Goal: Task Accomplishment & Management: Complete application form

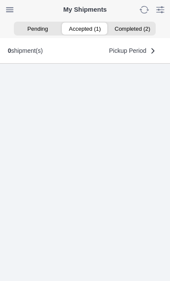
click at [87, 29] on ion-segment-button "Accepted (1)" at bounding box center [85, 29] width 47 height 12
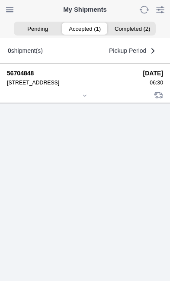
click at [87, 100] on div at bounding box center [85, 96] width 156 height 6
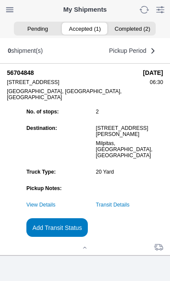
scroll to position [88, 0]
click at [0, 0] on slot "Add Transit Status" at bounding box center [0, 0] width 0 height 0
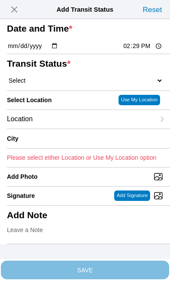
scroll to position [0, 0]
click at [20, 10] on span "button" at bounding box center [14, 9] width 12 height 12
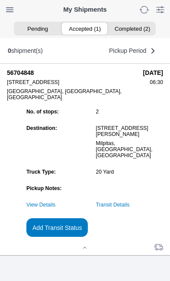
click at [130, 208] on link "Transit Details" at bounding box center [113, 205] width 34 height 6
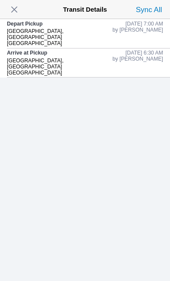
click at [20, 10] on span "button" at bounding box center [14, 9] width 12 height 12
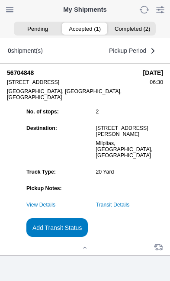
click at [88, 237] on button "Add Transit Status" at bounding box center [57, 227] width 62 height 19
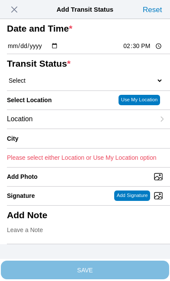
click at [146, 51] on input "14:30" at bounding box center [143, 46] width 41 height 9
type input "09:05"
click at [60, 84] on select "Select Arrive at Drop Off Arrive at Pickup Break Start Break Stop Depart Drop O…" at bounding box center [85, 81] width 156 height 8
select select "DPTDLVLOC"
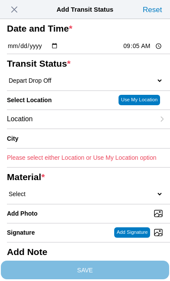
click at [71, 129] on div "Location" at bounding box center [81, 119] width 148 height 19
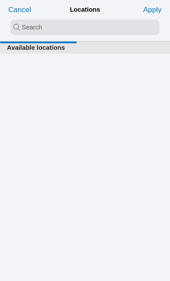
click at [27, 26] on input "search text" at bounding box center [84, 27] width 149 height 16
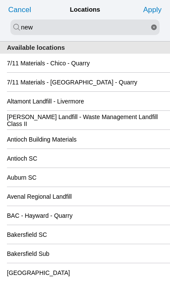
type input "new"
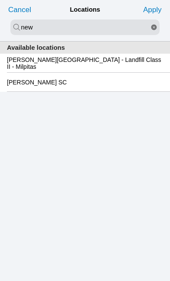
click at [0, 0] on slot "[PERSON_NAME][GEOGRAPHIC_DATA] - Landfill Class II - Milpitas" at bounding box center [0, 0] width 0 height 0
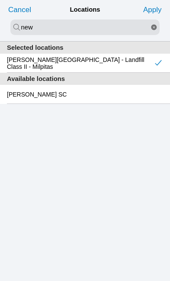
click at [0, 0] on slot "Apply" at bounding box center [0, 0] width 0 height 0
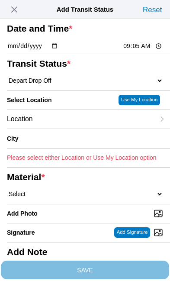
type input "Milpitas"
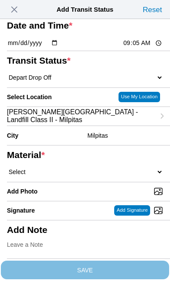
scroll to position [85, 0]
click at [79, 168] on select "Select 1" x 3" Rock 1" x 4" Rock 2" x 4" Rock Asphalt Cold Patch Backfill Spec …" at bounding box center [85, 172] width 156 height 8
select select "708654"
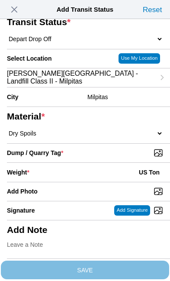
click at [125, 158] on input "Dump / Quarry Tag *" at bounding box center [88, 153] width 163 height 10
type input "C:\fakepath\image.jpg"
click at [72, 163] on div "Weight * US Ton" at bounding box center [85, 172] width 156 height 19
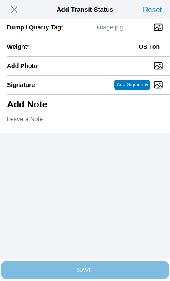
scroll to position [178, 0]
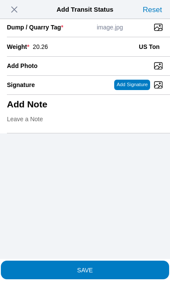
type input "20.26"
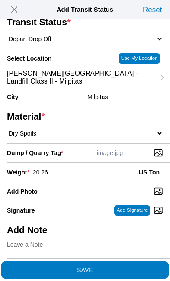
scroll to position [165, 0]
click at [128, 267] on span "SAVE" at bounding box center [85, 270] width 156 height 6
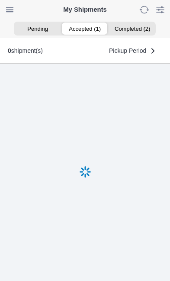
scroll to position [0, 0]
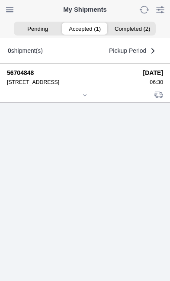
click at [87, 98] on icon at bounding box center [84, 95] width 5 height 5
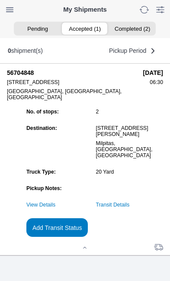
scroll to position [94, 0]
click at [130, 204] on link "Transit Details" at bounding box center [113, 205] width 34 height 6
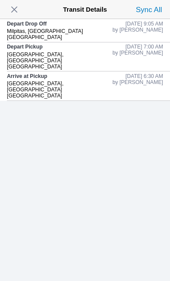
click at [19, 14] on span "button" at bounding box center [14, 9] width 12 height 12
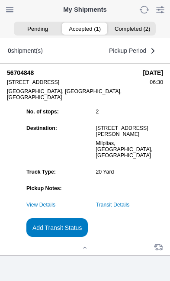
click at [0, 0] on slot "Add Transit Status" at bounding box center [0, 0] width 0 height 0
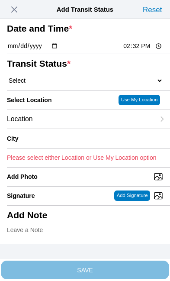
click at [147, 51] on input "14:32" at bounding box center [143, 46] width 41 height 9
type input "10:00"
click at [63, 84] on select "Select Arrive at Drop Off Arrive at Pickup Break Start Break Stop Depart Drop O…" at bounding box center [85, 81] width 156 height 8
select select "DPTPULOC"
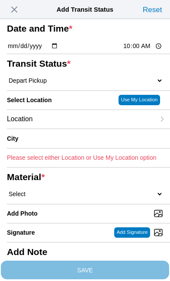
click at [72, 129] on div "Location" at bounding box center [81, 119] width 148 height 19
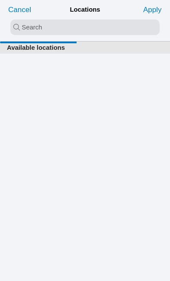
click at [22, 27] on input "search text" at bounding box center [84, 27] width 149 height 16
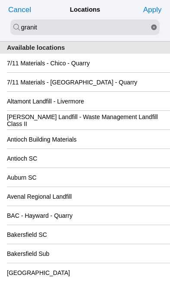
type input "granit"
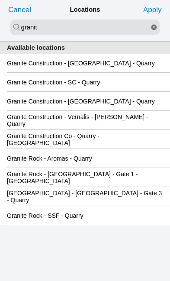
click at [0, 0] on slot "[GEOGRAPHIC_DATA] - [GEOGRAPHIC_DATA] - Gate 3 - Quarry" at bounding box center [0, 0] width 0 height 0
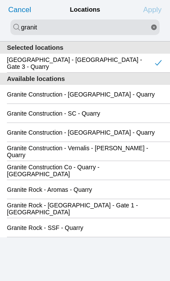
click at [0, 0] on slot "Apply" at bounding box center [0, 0] width 0 height 0
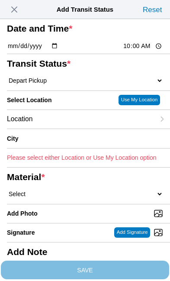
type input "[GEOGRAPHIC_DATA]"
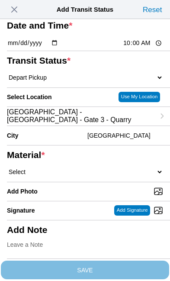
scroll to position [87, 0]
click at [66, 168] on select "Select 1" x 3" Rock 1" x 4" Rock 2" x 4" Rock Asphalt Cold Patch Backfill Spec …" at bounding box center [85, 172] width 156 height 8
select select "709931"
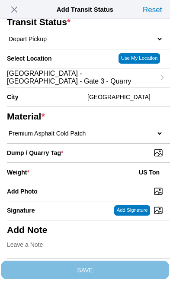
click at [122, 158] on input "Dump / Quarry Tag *" at bounding box center [88, 153] width 163 height 10
type input "C:\fakepath\image.jpg"
click at [74, 182] on div "Weight * US Ton" at bounding box center [85, 172] width 156 height 19
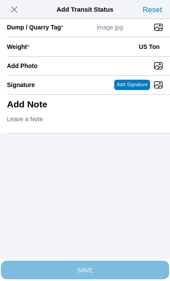
scroll to position [178, 0]
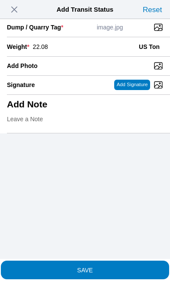
type input "22.08"
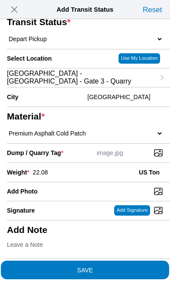
click at [124, 267] on span "SAVE" at bounding box center [85, 270] width 156 height 6
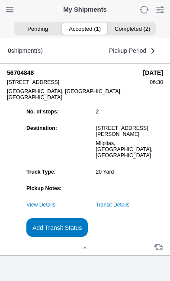
scroll to position [0, 0]
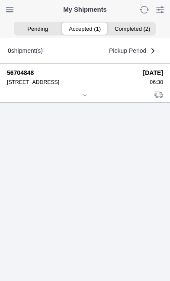
click at [88, 99] on div at bounding box center [85, 96] width 156 height 6
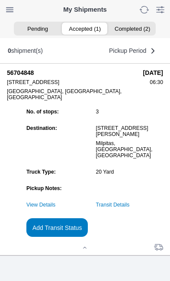
scroll to position [94, 0]
click at [0, 0] on slot "Add Transit Status" at bounding box center [0, 0] width 0 height 0
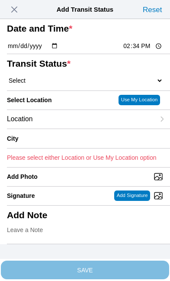
click at [139, 51] on input "14:34" at bounding box center [143, 46] width 41 height 9
type input "11:15"
click at [63, 84] on select "Select Arrive at Drop Off Arrive at Pickup Break Start Break Stop Depart Drop O…" at bounding box center [85, 81] width 156 height 8
select select "DPTDLVLOC"
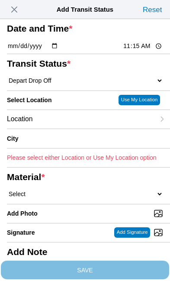
click at [70, 129] on div "Location" at bounding box center [81, 119] width 148 height 19
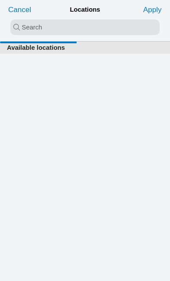
click at [53, 27] on input "search text" at bounding box center [84, 27] width 149 height 16
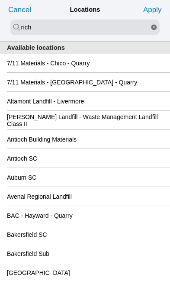
type input "rich"
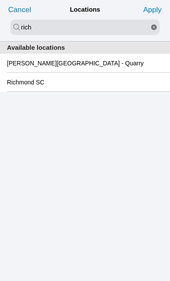
click at [0, 0] on slot "Richmond SC" at bounding box center [0, 0] width 0 height 0
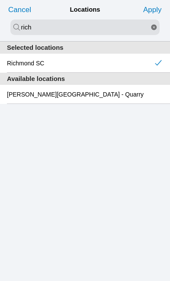
click at [0, 0] on slot "Apply" at bounding box center [0, 0] width 0 height 0
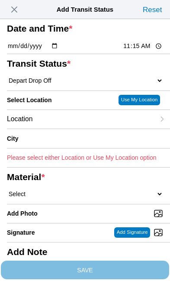
type input "[GEOGRAPHIC_DATA]"
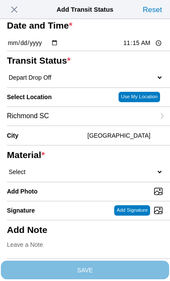
scroll to position [107, 0]
click at [75, 168] on select "Select 1" x 3" Rock 1" x 4" Rock 2" x 4" Rock Asphalt Cold Patch Backfill Spec …" at bounding box center [85, 172] width 156 height 8
select select "708648"
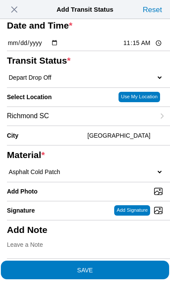
click at [126, 267] on span "SAVE" at bounding box center [85, 270] width 156 height 6
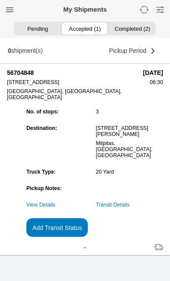
scroll to position [0, 0]
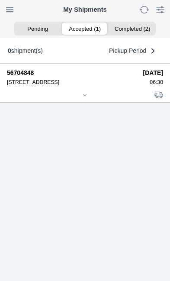
click at [87, 99] on div at bounding box center [85, 96] width 156 height 6
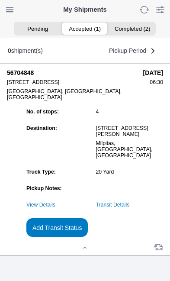
scroll to position [94, 0]
click at [0, 0] on slot "Add Transit Status" at bounding box center [0, 0] width 0 height 0
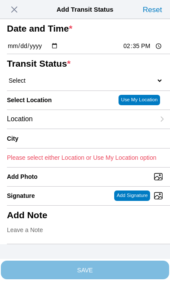
click at [143, 51] on input "14:35" at bounding box center [143, 46] width 41 height 9
type input "12:10"
click at [61, 84] on select "Select Arrive at Drop Off Arrive at Pickup Break Start Break Stop Depart Drop O…" at bounding box center [85, 81] width 156 height 8
select select "DPTPULOC"
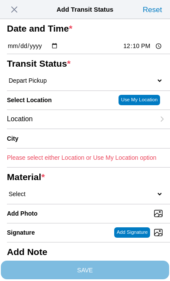
click at [71, 129] on div "Location" at bounding box center [81, 119] width 148 height 19
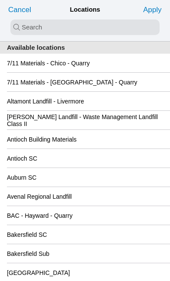
click at [24, 26] on input "search text" at bounding box center [84, 27] width 149 height 16
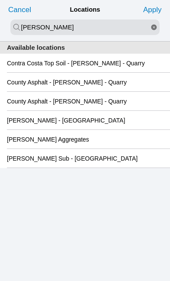
click at [78, 27] on input "[PERSON_NAME]" at bounding box center [84, 27] width 149 height 16
type input "m"
type input "oak"
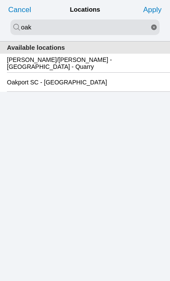
click at [0, 0] on slot "[PERSON_NAME]/[PERSON_NAME] - [GEOGRAPHIC_DATA] - Quarry" at bounding box center [0, 0] width 0 height 0
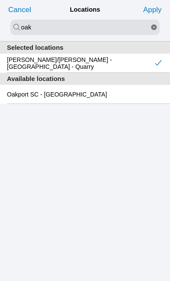
click at [0, 0] on slot "Apply" at bounding box center [0, 0] width 0 height 0
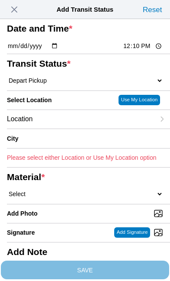
type input "[GEOGRAPHIC_DATA]"
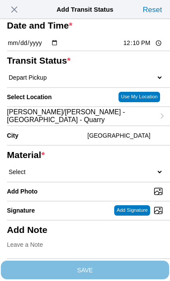
scroll to position [69, 0]
click at [76, 176] on select "Select 1" x 3" Rock 1" x 4" Rock 2" x 4" Rock Asphalt Cold Patch Backfill Spec …" at bounding box center [85, 172] width 156 height 8
select select "708651"
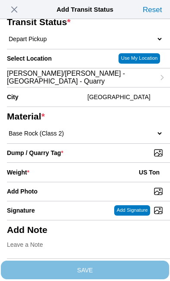
scroll to position [117, 0]
click at [122, 158] on input "Dump / Quarry Tag *" at bounding box center [88, 153] width 163 height 10
type input "C:\fakepath\image.jpg"
click at [69, 182] on div "Weight * US Ton" at bounding box center [85, 172] width 156 height 19
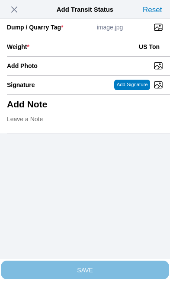
scroll to position [178, 0]
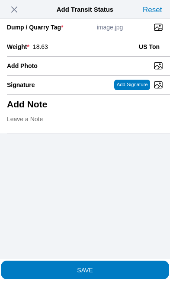
type input "18.63"
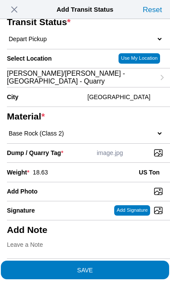
click at [119, 267] on span "SAVE" at bounding box center [85, 270] width 156 height 6
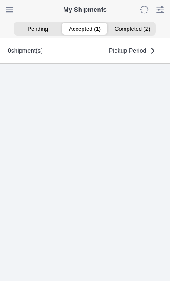
scroll to position [0, 0]
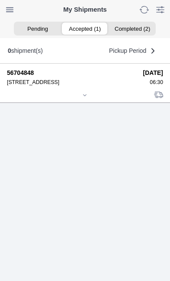
click at [88, 99] on div at bounding box center [85, 96] width 156 height 6
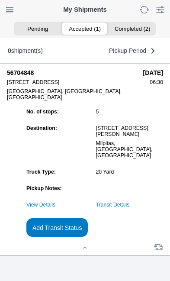
scroll to position [94, 0]
click at [130, 204] on link "Transit Details" at bounding box center [113, 205] width 34 height 6
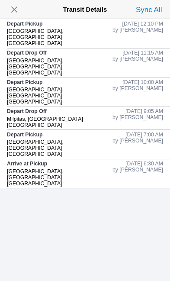
click at [17, 7] on span "button" at bounding box center [14, 9] width 12 height 12
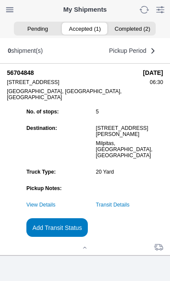
click at [0, 0] on slot "Add Transit Status" at bounding box center [0, 0] width 0 height 0
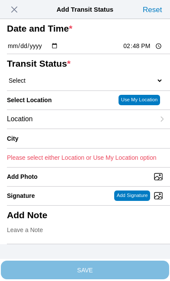
click at [149, 51] on input "14:48" at bounding box center [143, 46] width 41 height 9
type input "13:10"
click at [58, 84] on select "Select Arrive at Drop Off Arrive at Pickup Break Start Break Stop Depart Drop O…" at bounding box center [85, 81] width 156 height 8
select select "DPTDLVLOC"
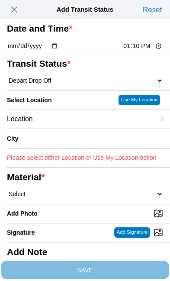
click at [70, 129] on div "Location" at bounding box center [81, 119] width 148 height 19
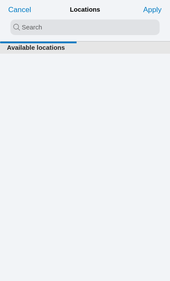
click at [24, 28] on input "search text" at bounding box center [84, 27] width 149 height 16
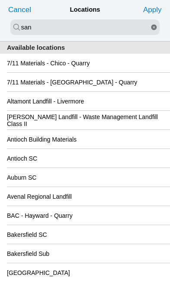
type input "san"
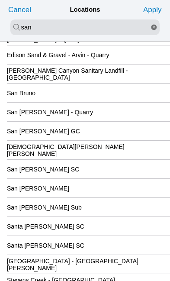
scroll to position [85, 0]
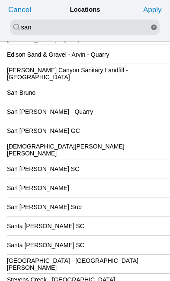
click at [102, 178] on div "San [PERSON_NAME] SC" at bounding box center [85, 168] width 156 height 19
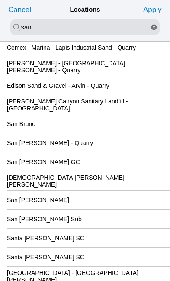
click at [0, 0] on slot "Apply" at bounding box center [0, 0] width 0 height 0
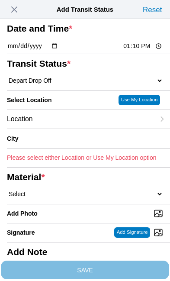
type input "[GEOGRAPHIC_DATA][PERSON_NAME]"
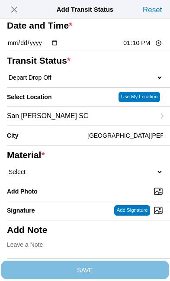
scroll to position [65, 0]
click at [76, 174] on select "Select 1" x 3" Rock 1" x 4" Rock 2" x 4" Rock Asphalt Cold Patch Backfill Spec …" at bounding box center [85, 172] width 156 height 8
select select "708651"
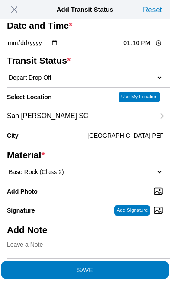
scroll to position [90, 0]
click at [80, 187] on input "Add Photo" at bounding box center [88, 192] width 163 height 10
type input "C:\fakepath\image.jpg"
click at [147, 48] on input "13:10" at bounding box center [143, 43] width 41 height 9
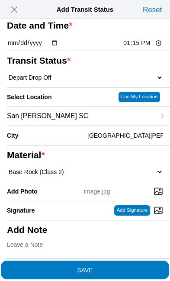
type input "13:15"
click at [125, 267] on span "SAVE" at bounding box center [85, 270] width 156 height 6
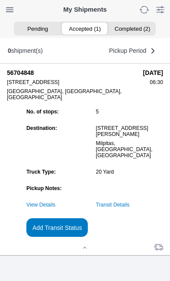
scroll to position [0, 0]
